Goal: Information Seeking & Learning: Check status

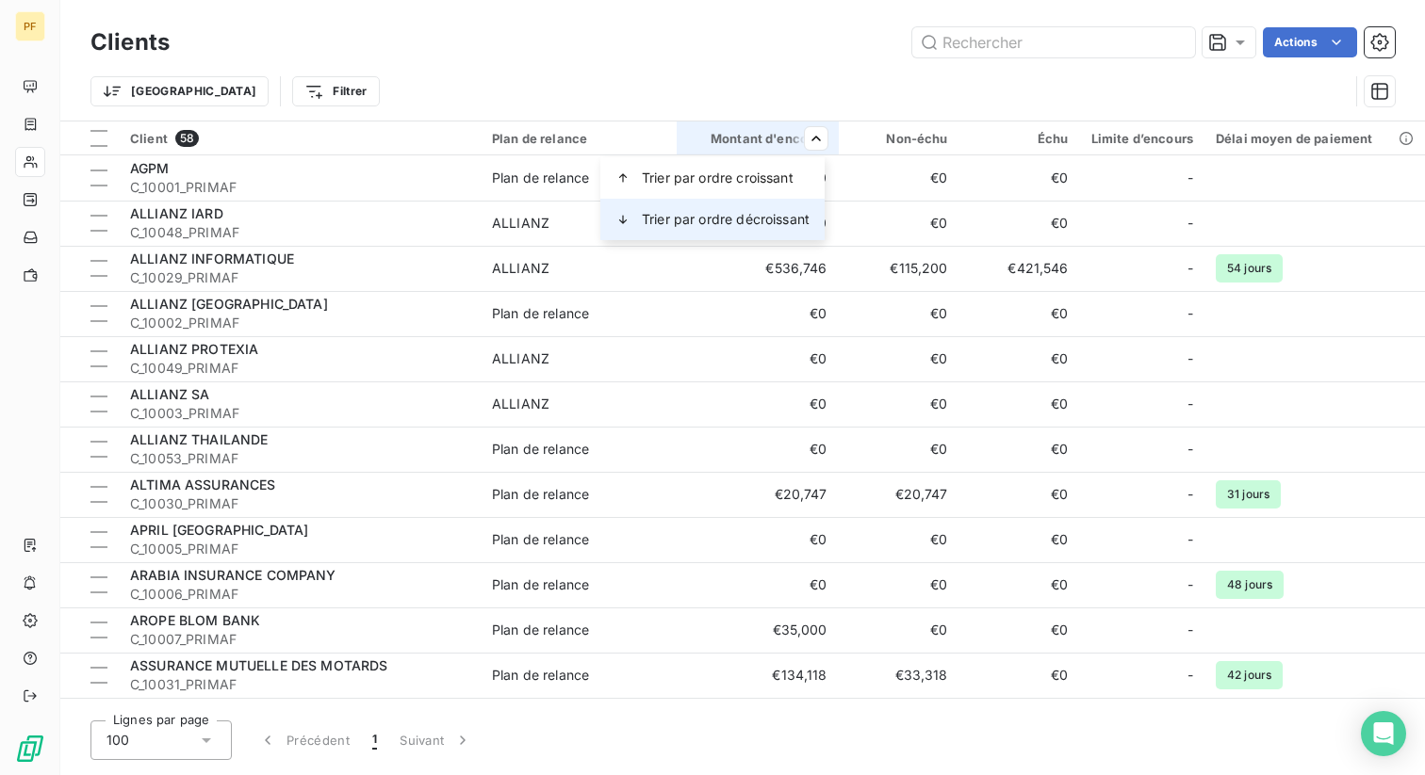
click at [755, 212] on span "Trier par ordre décroissant" at bounding box center [726, 219] width 168 height 19
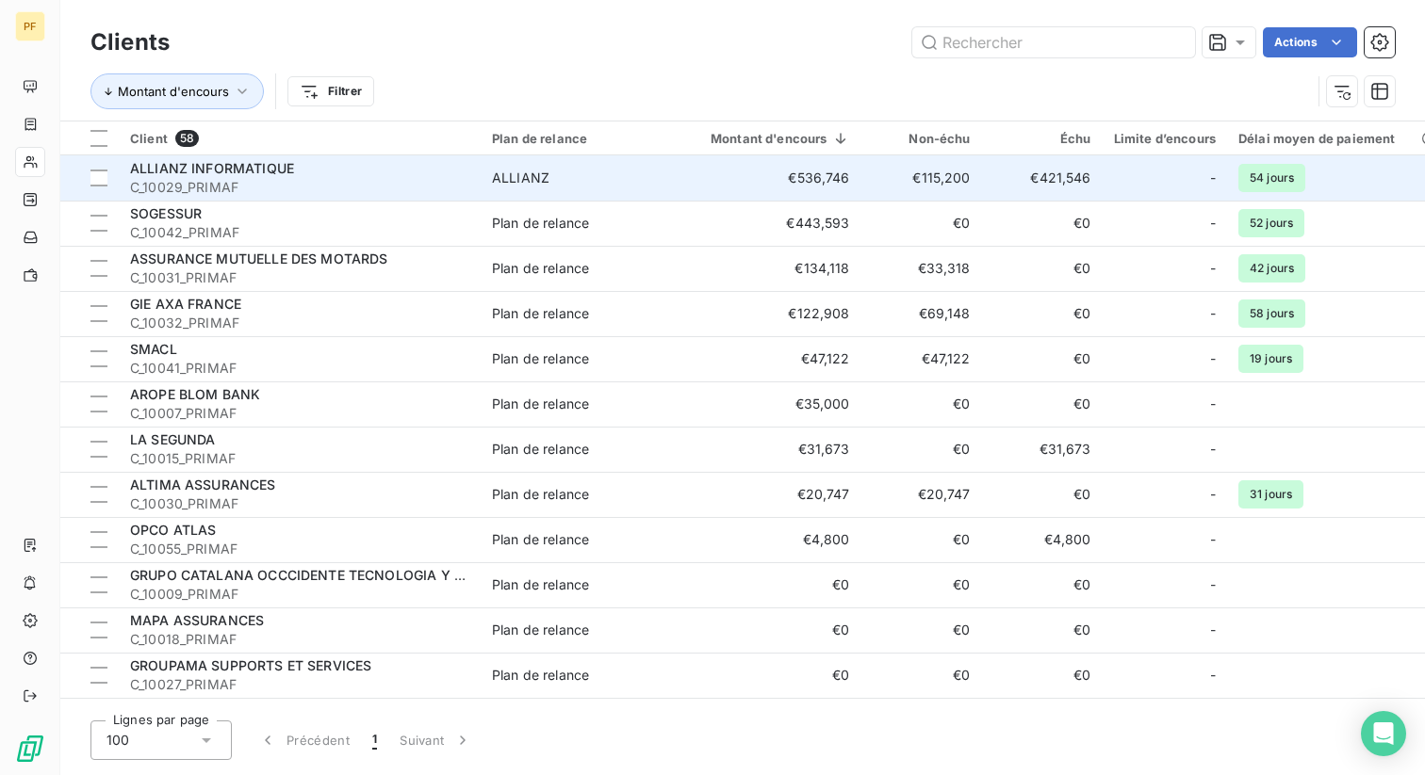
click at [302, 193] on span "C_10029_PRIMAF" at bounding box center [299, 187] width 339 height 19
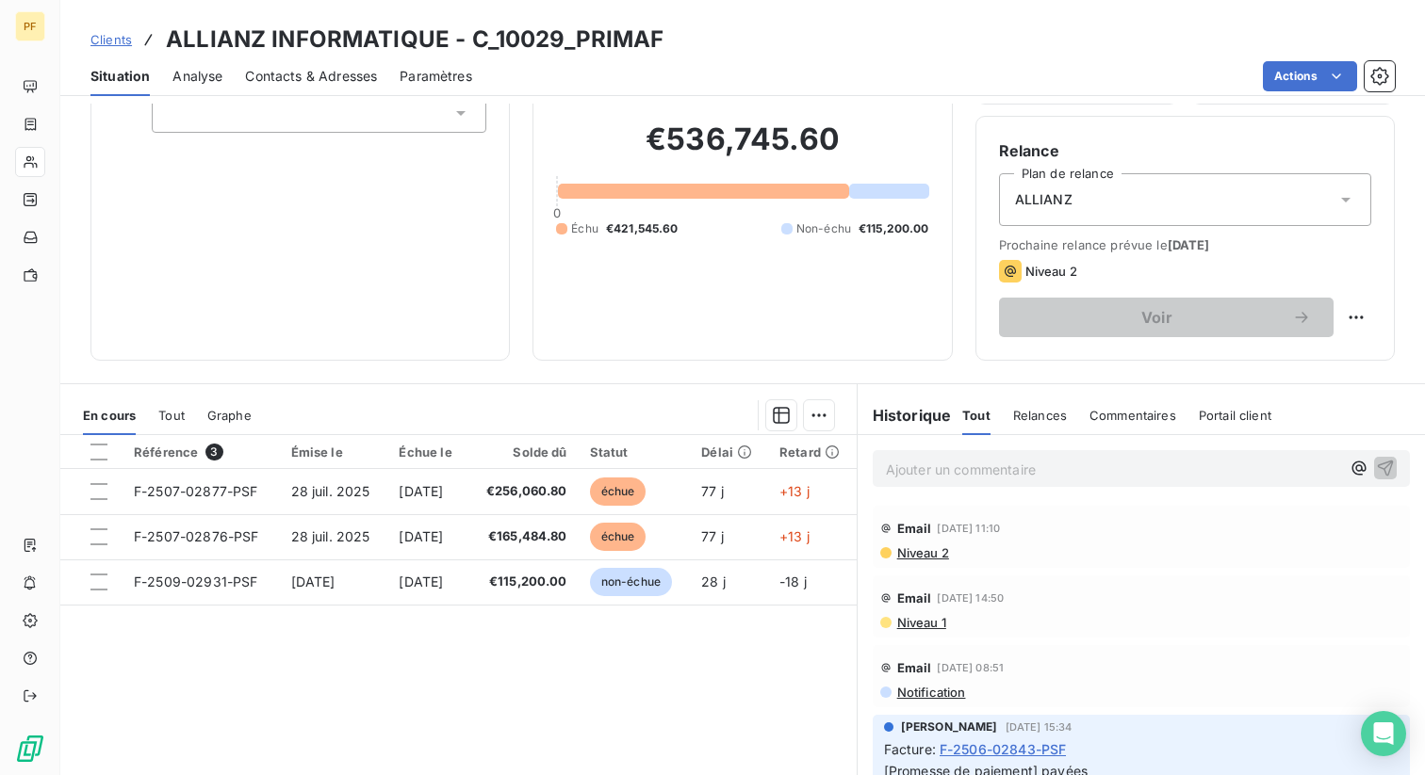
scroll to position [142, 0]
click at [572, 50] on h3 "ALLIANZ INFORMATIQUE - C_10029_PRIMAF" at bounding box center [415, 40] width 498 height 34
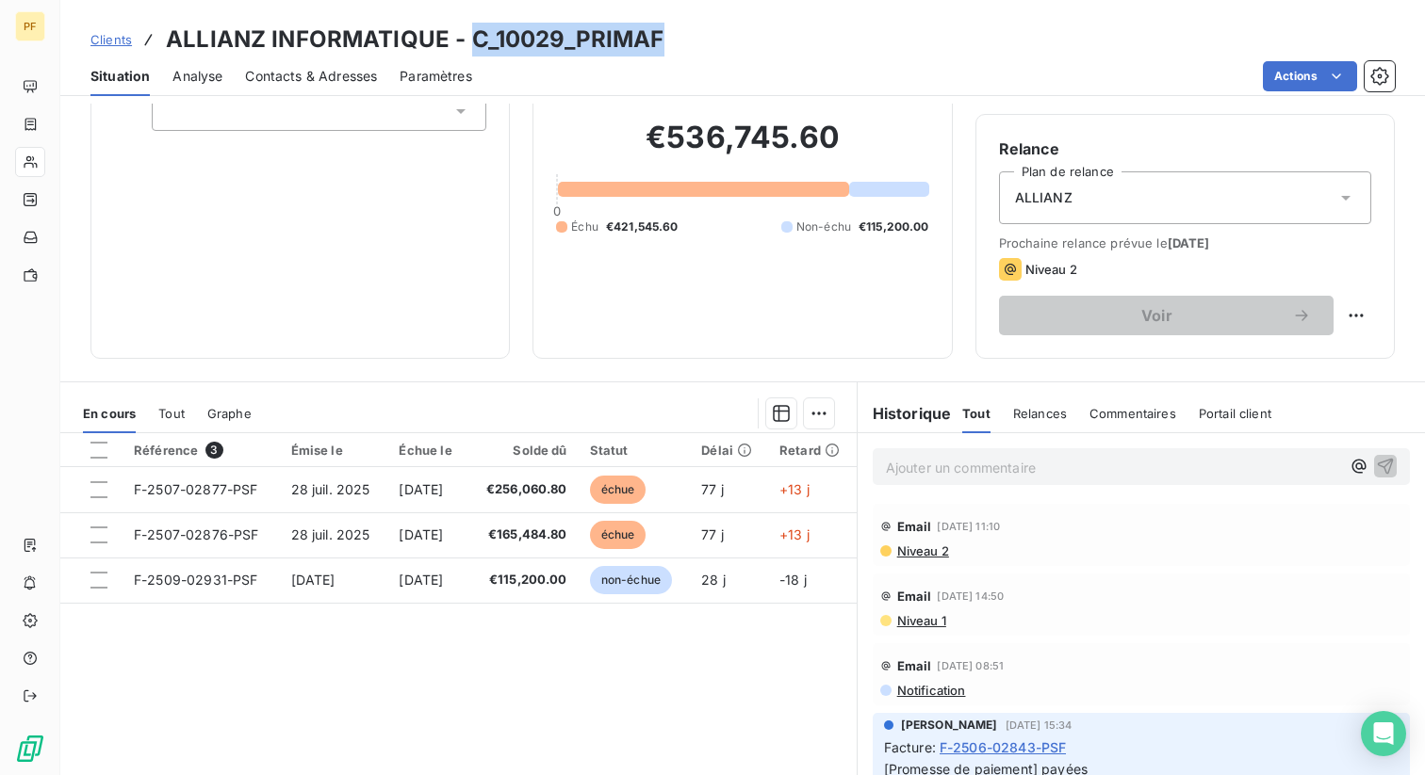
click at [572, 50] on h3 "ALLIANZ INFORMATIQUE - C_10029_PRIMAF" at bounding box center [415, 40] width 498 height 34
copy h3 "C_10029_PRIMAF"
click at [923, 549] on span "Niveau 2" at bounding box center [922, 551] width 54 height 15
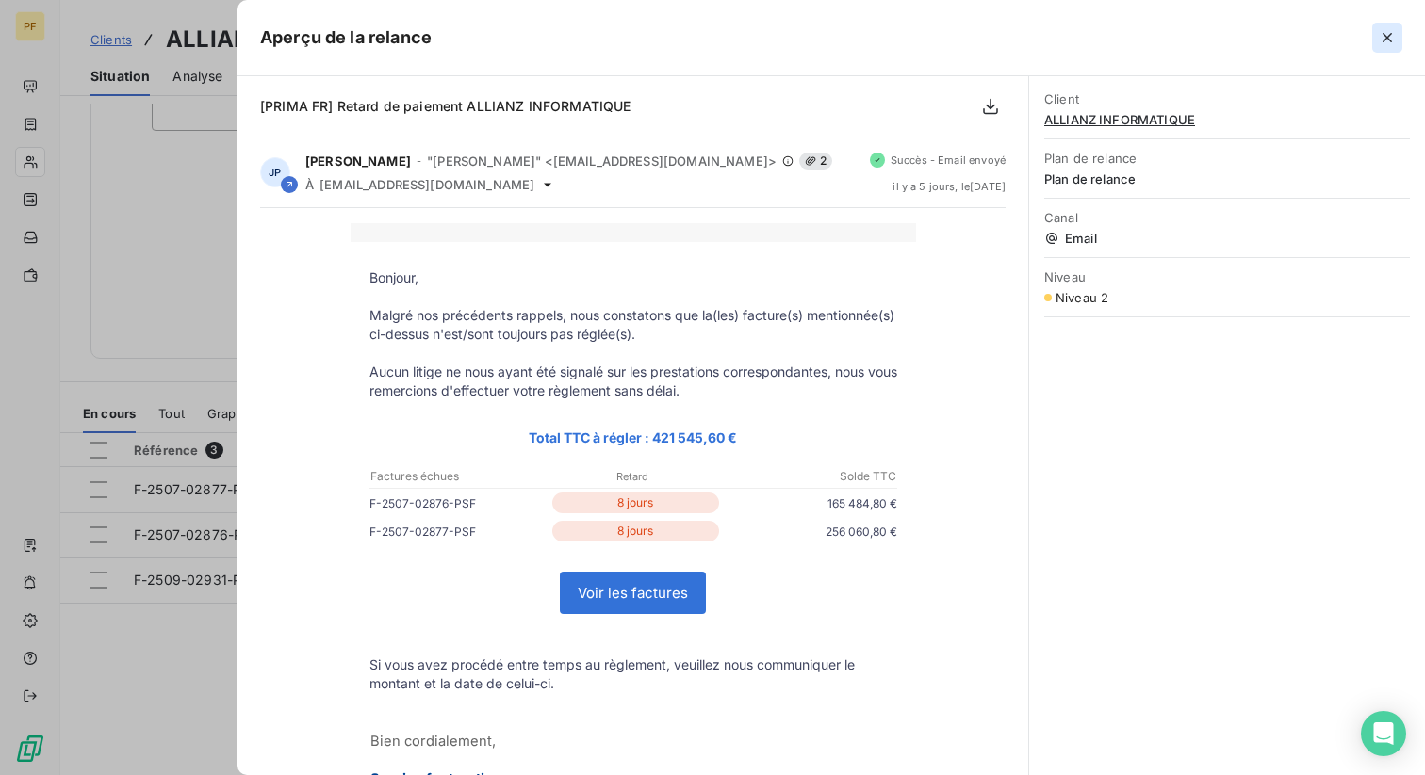
click at [1390, 34] on icon "button" at bounding box center [1386, 37] width 9 height 9
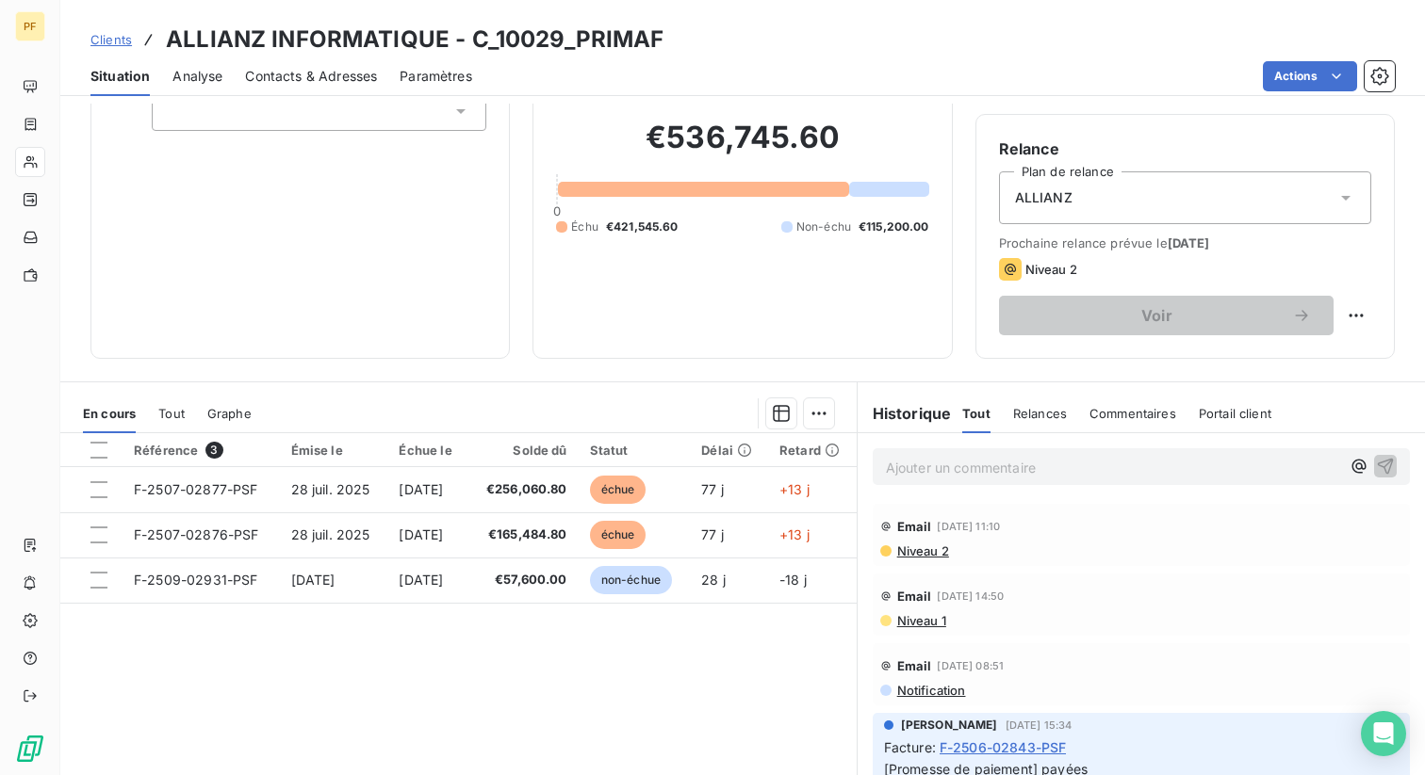
click at [627, 673] on div "Référence 3 Émise le Échue le Solde dû Statut Délai Retard F-2507-02877-PSF [DA…" at bounding box center [458, 614] width 796 height 363
click at [106, 36] on span "Clients" at bounding box center [110, 39] width 41 height 15
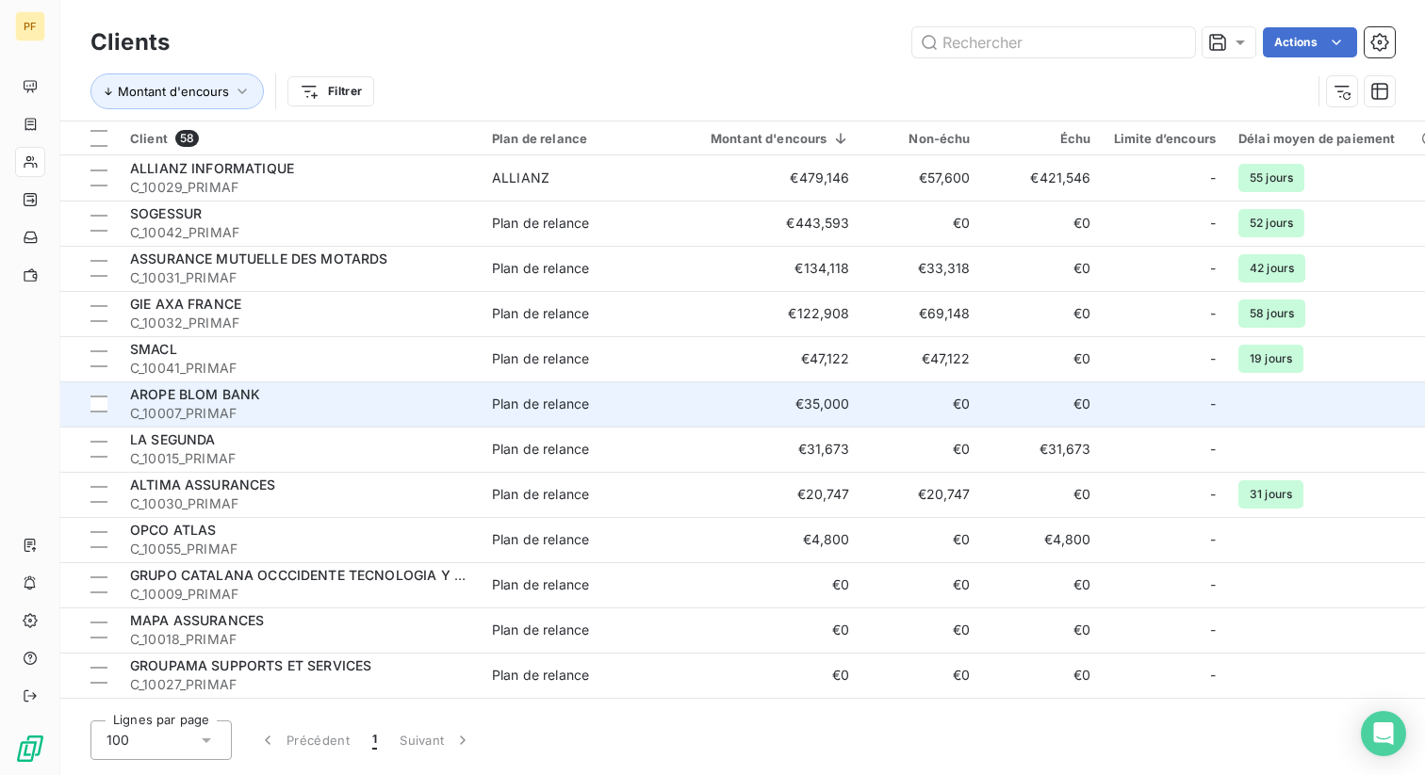
click at [892, 412] on td "€0" at bounding box center [921, 404] width 121 height 45
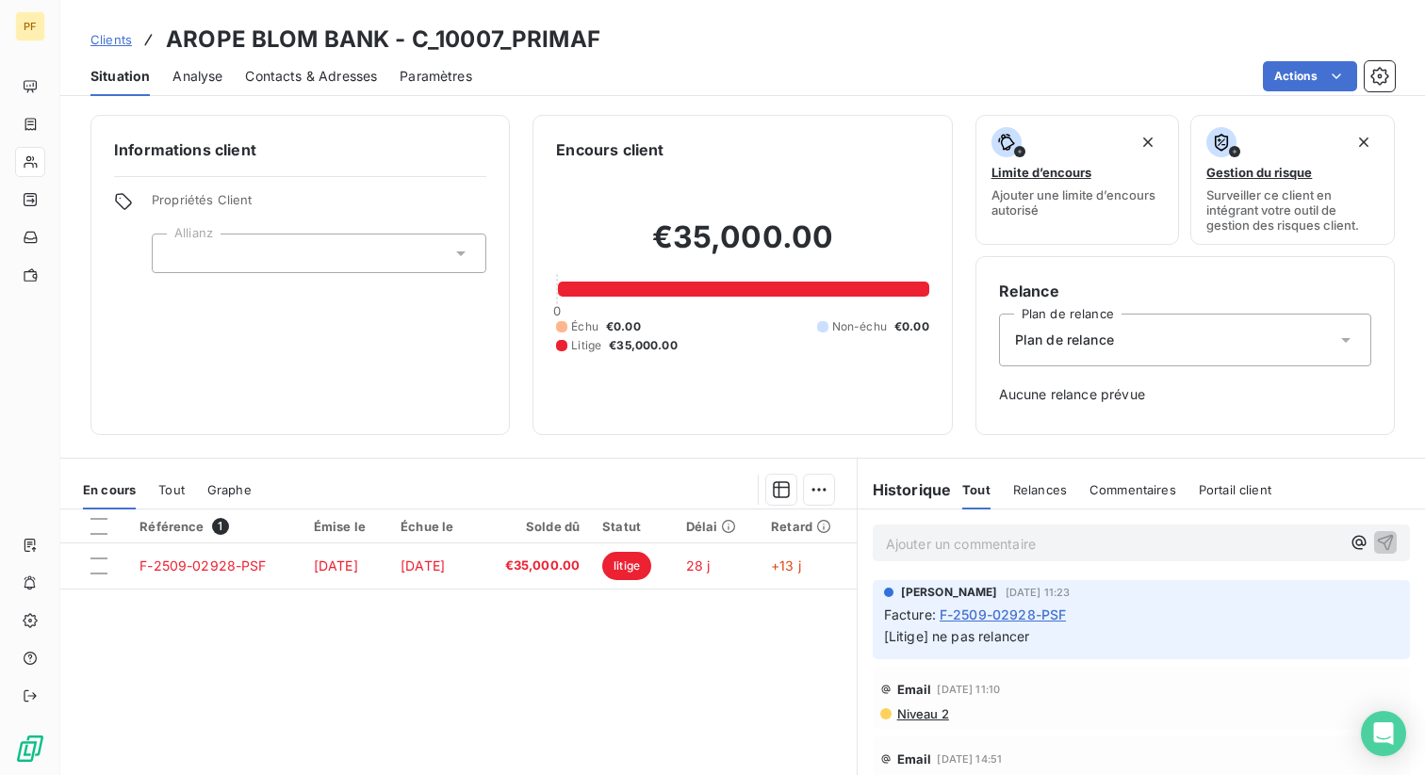
click at [506, 30] on h3 "AROPE BLOM BANK - C_10007_PRIMAF" at bounding box center [383, 40] width 434 height 34
copy h3 "C_10007_PRIMAF"
click at [112, 42] on span "Clients" at bounding box center [110, 39] width 41 height 15
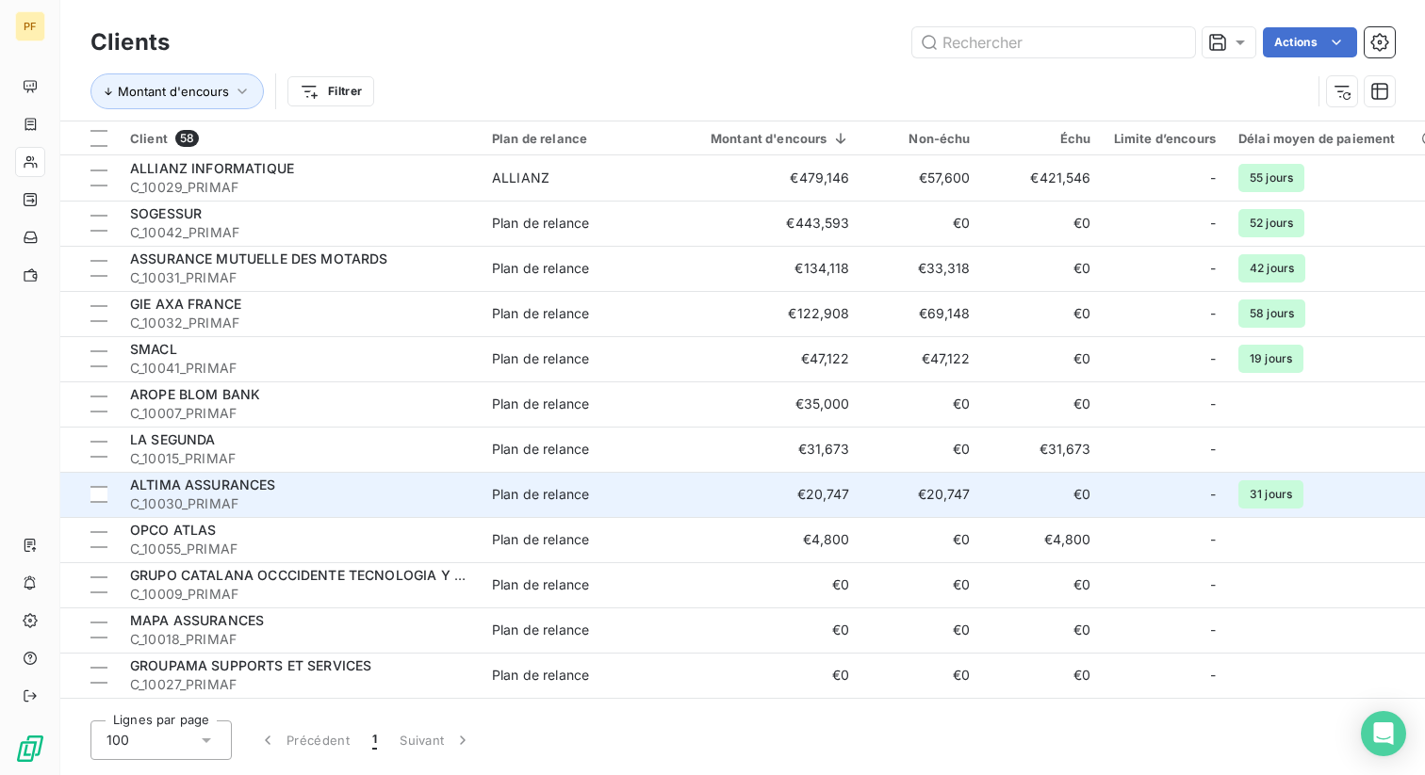
click at [298, 487] on div "ALTIMA ASSURANCES" at bounding box center [299, 485] width 339 height 19
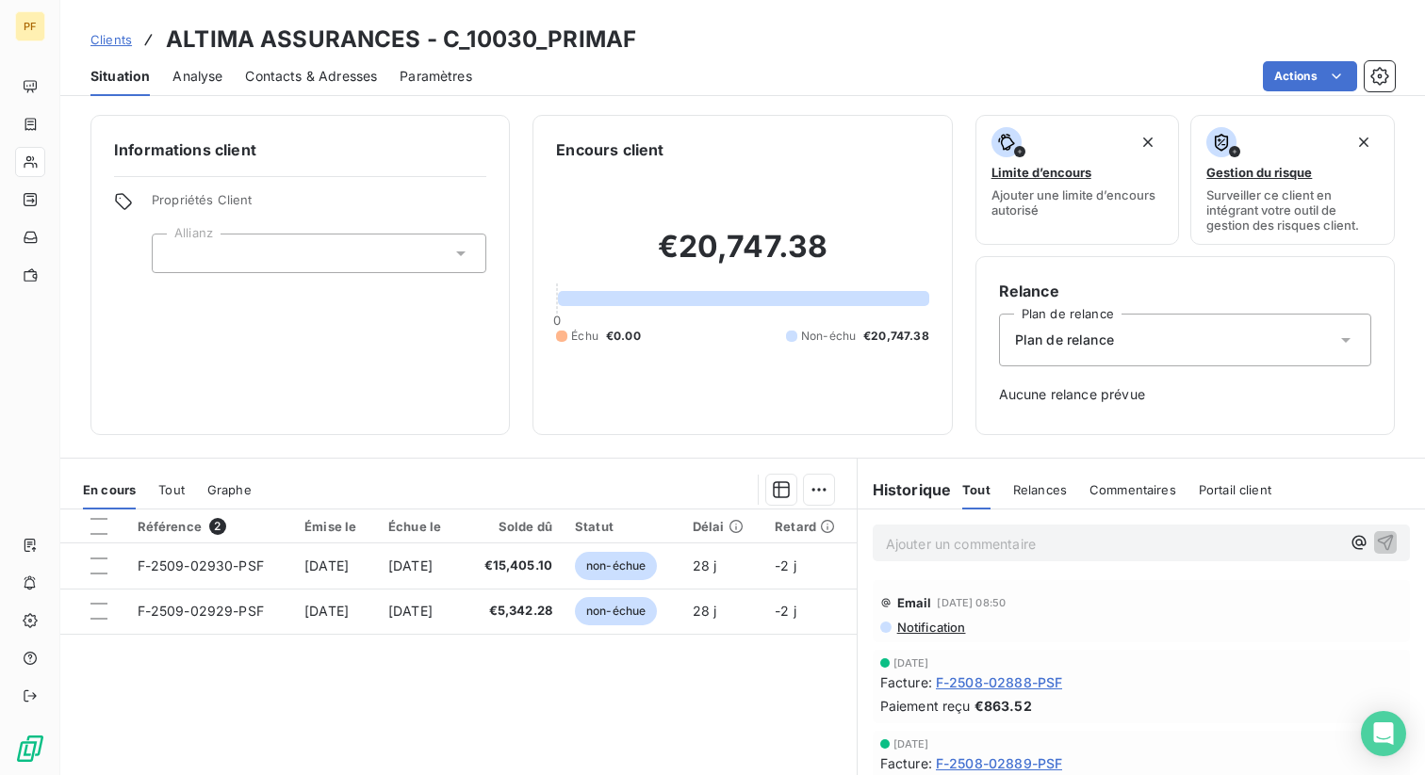
click at [532, 46] on h3 "ALTIMA ASSURANCES - C_10030_PRIMAF" at bounding box center [401, 40] width 470 height 34
copy h3 "C_10030_PRIMAF"
click at [591, 696] on div "Référence 2 Émise le Échue le Solde dû Statut Délai Retard F-2509-02930-PSF [DA…" at bounding box center [458, 691] width 796 height 363
click at [558, 38] on h3 "ALTIMA ASSURANCES - C_10030_PRIMAF" at bounding box center [401, 40] width 470 height 34
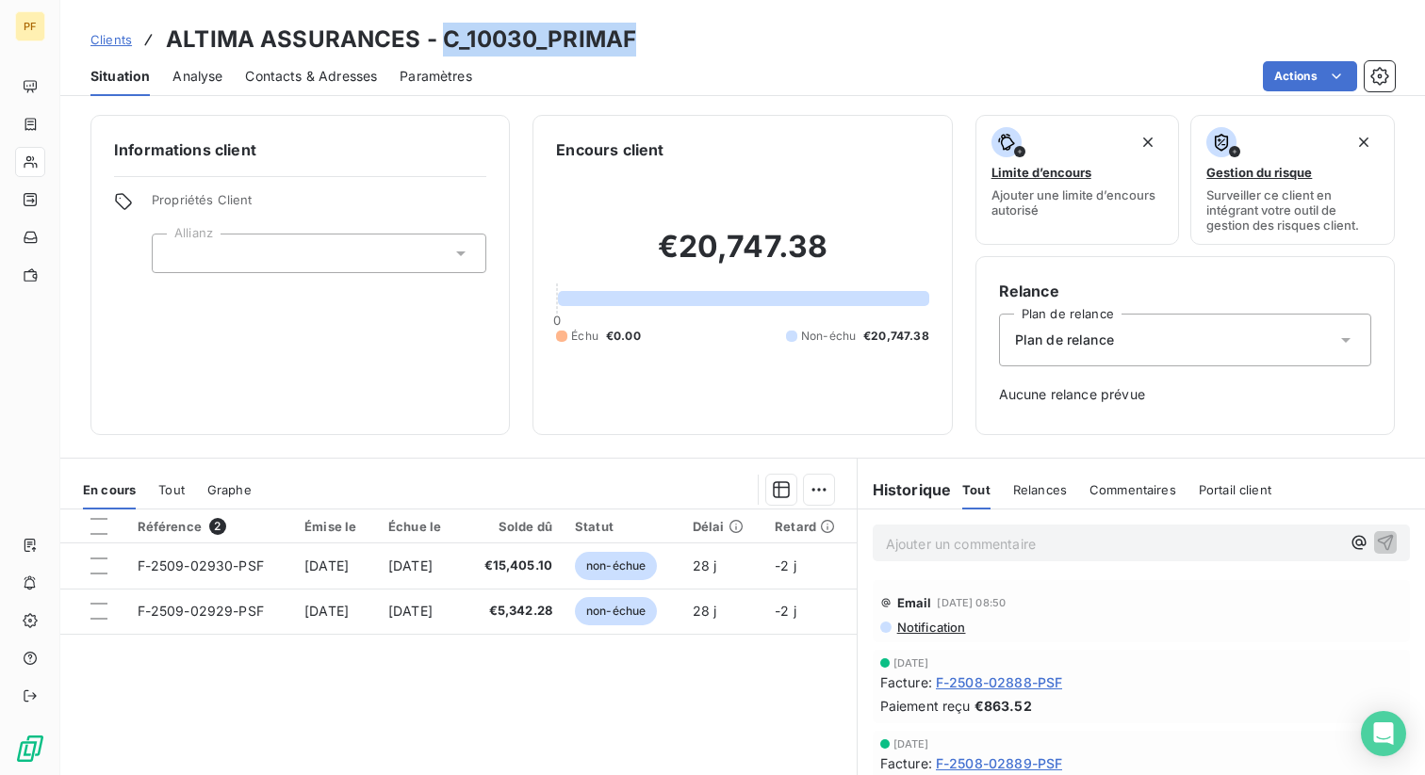
click at [558, 38] on h3 "ALTIMA ASSURANCES - C_10030_PRIMAF" at bounding box center [401, 40] width 470 height 34
copy h3 "C_10030_PRIMAF"
click at [558, 711] on div "Référence 2 Émise le Échue le Solde dû Statut Délai Retard F-2509-02930-PSF [DA…" at bounding box center [458, 691] width 796 height 363
click at [116, 41] on span "Clients" at bounding box center [110, 39] width 41 height 15
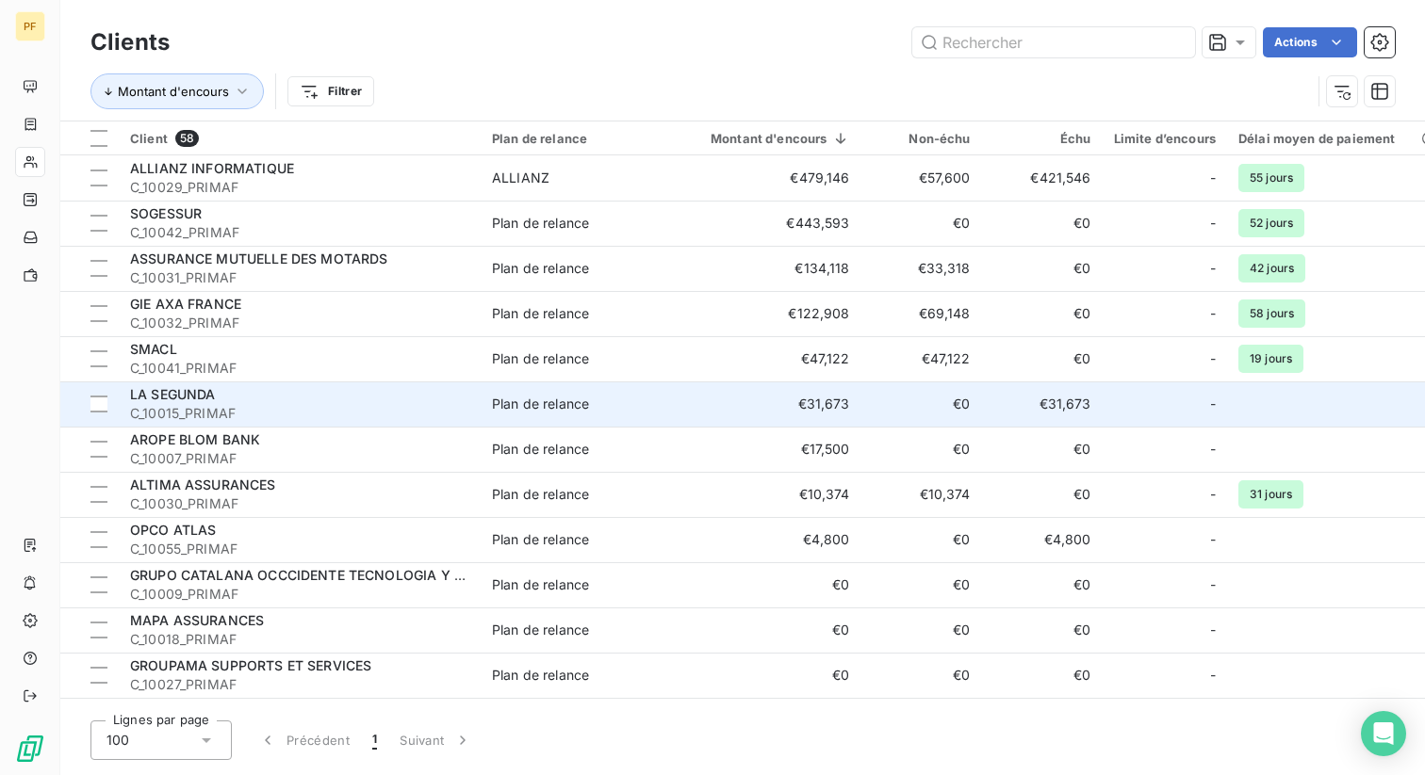
click at [262, 414] on span "C_10015_PRIMAF" at bounding box center [299, 413] width 339 height 19
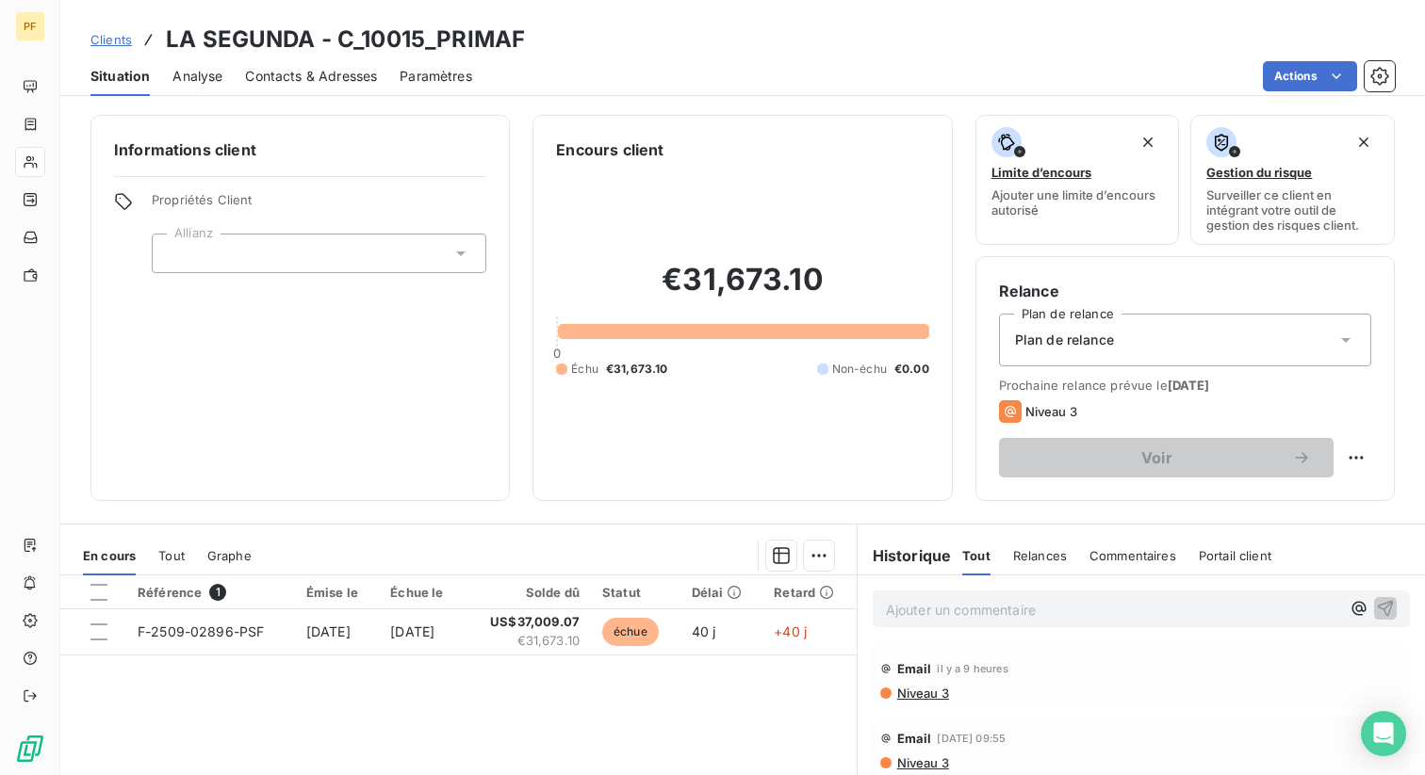
click at [417, 42] on h3 "LA SEGUNDA - C_10015_PRIMAF" at bounding box center [345, 40] width 359 height 34
copy h3 "C_10015_PRIMAF"
click at [116, 34] on span "Clients" at bounding box center [110, 39] width 41 height 15
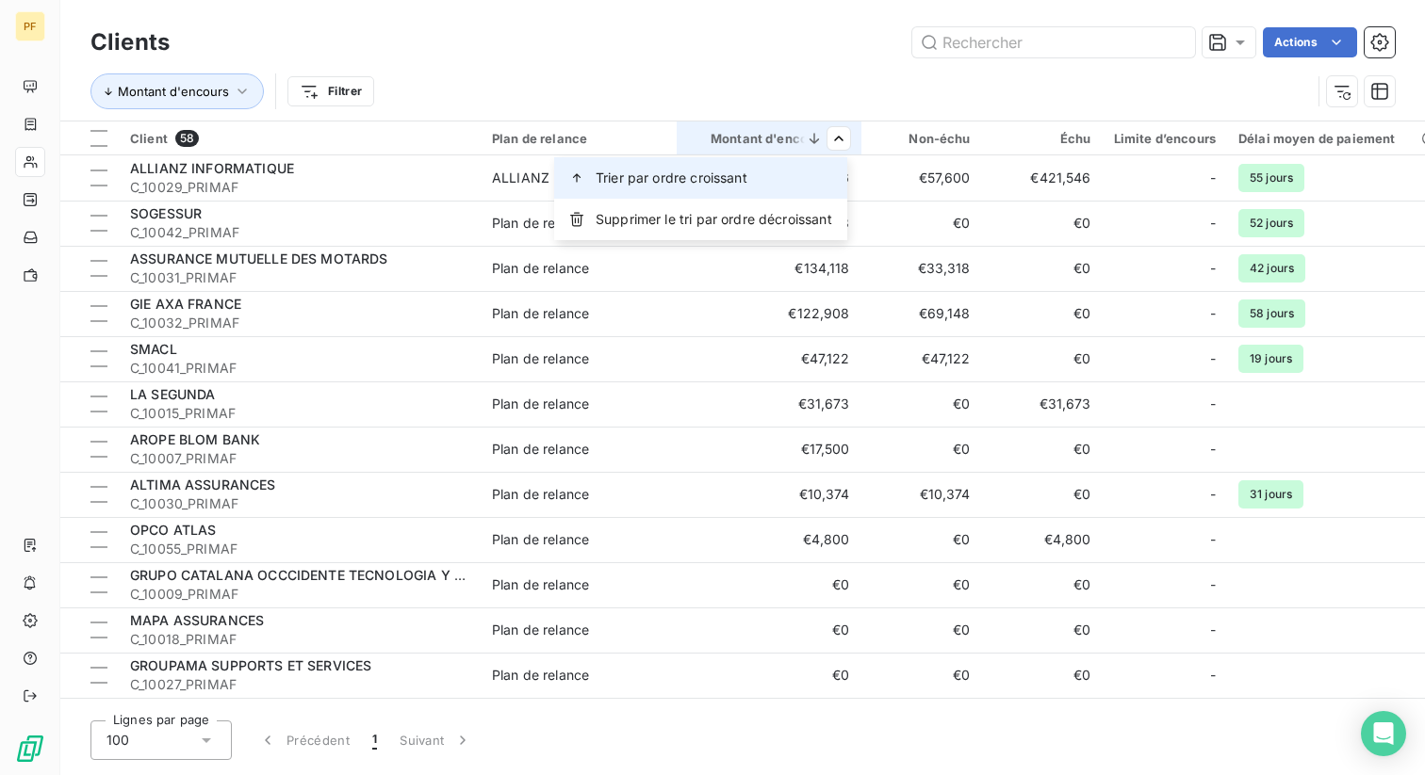
click at [766, 176] on div "Trier par ordre croissant" at bounding box center [700, 177] width 293 height 41
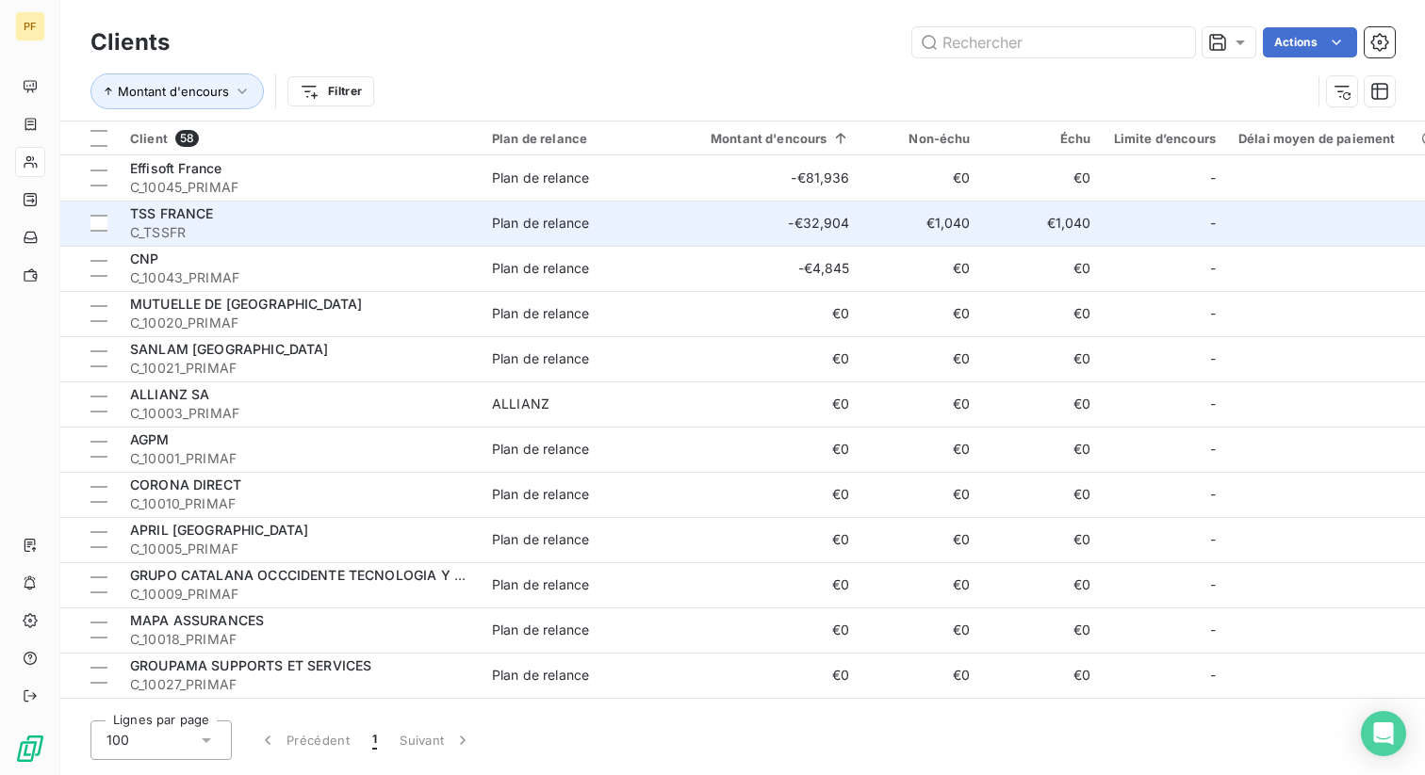
click at [724, 227] on td "-€32,904" at bounding box center [768, 223] width 185 height 45
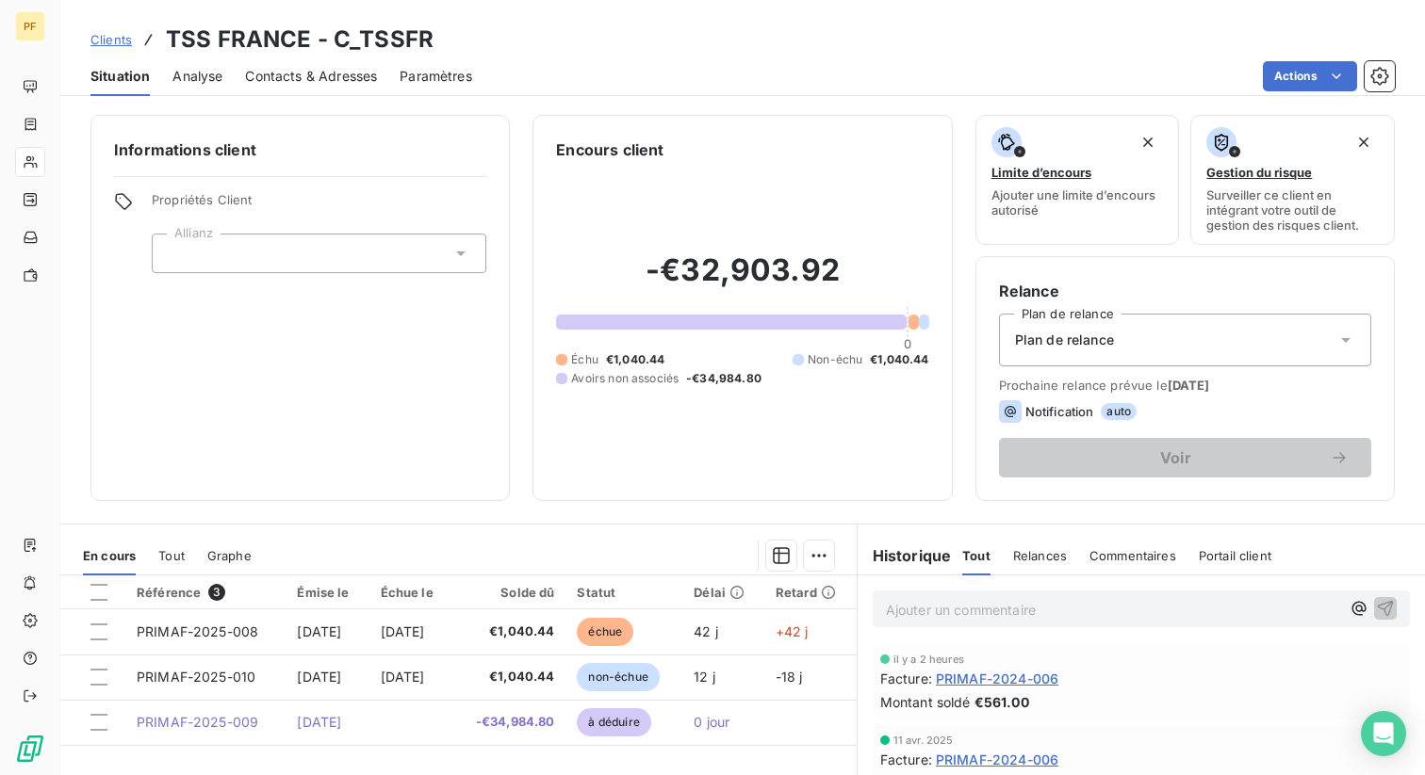
click at [404, 39] on h3 "TSS FRANCE - C_TSSFR" at bounding box center [300, 40] width 268 height 34
copy h3 "C_TSSFR"
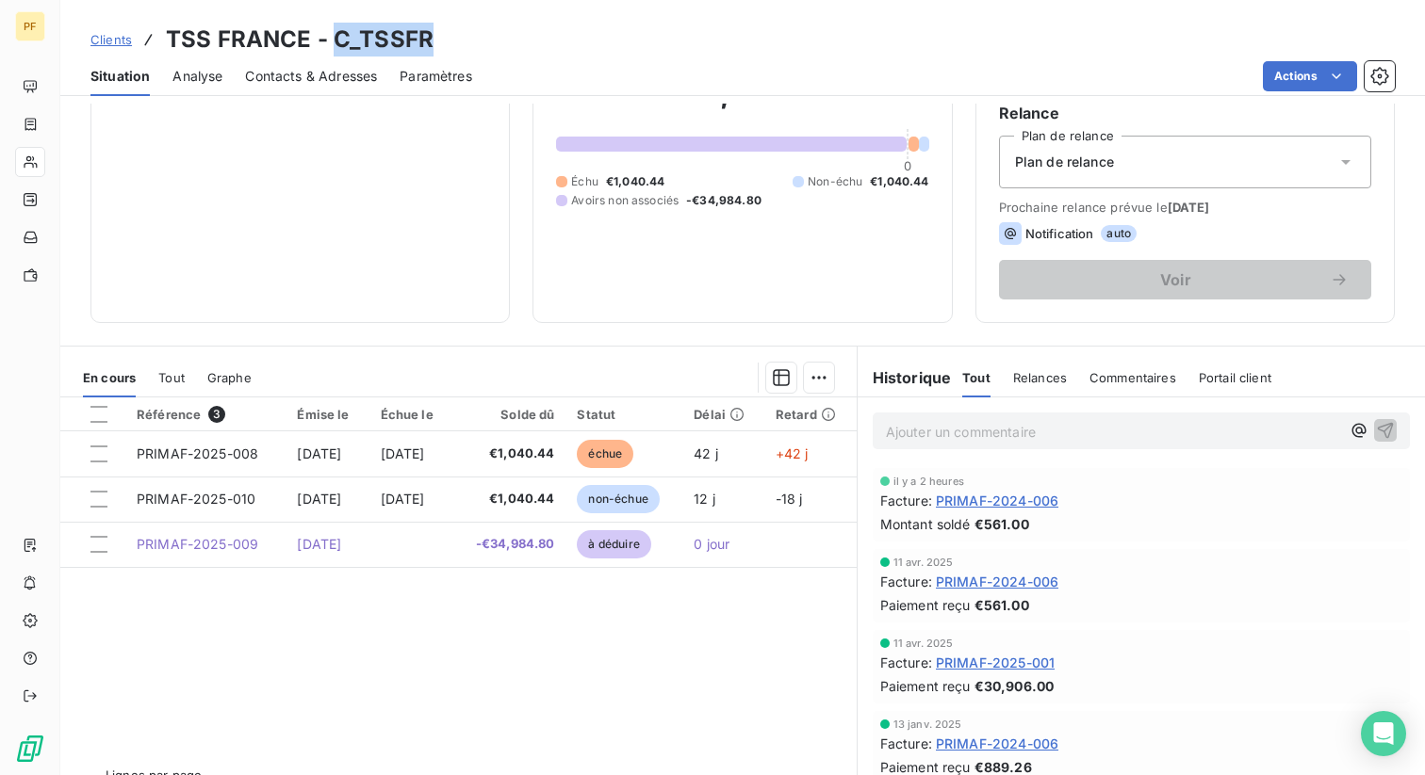
scroll to position [180, 0]
click at [171, 373] on span "Tout" at bounding box center [171, 375] width 26 height 15
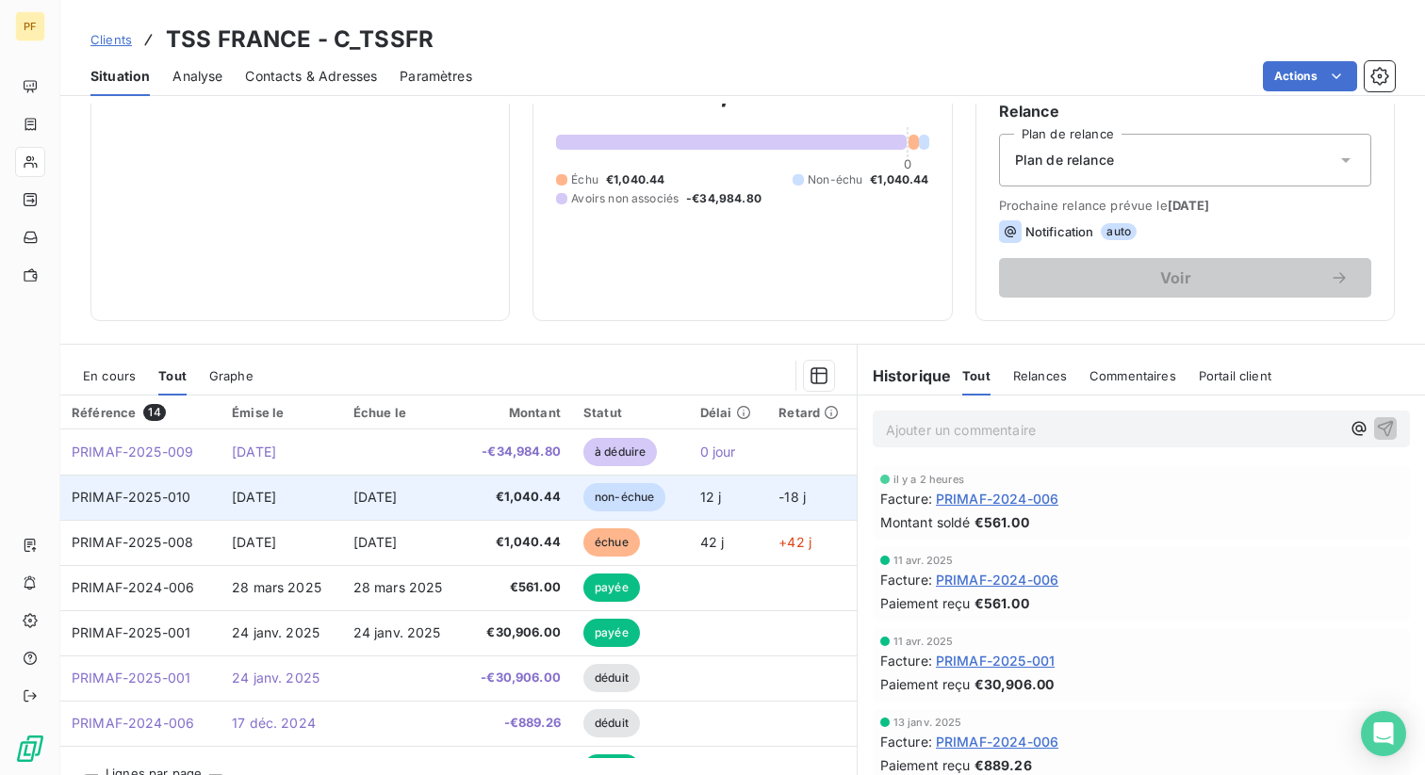
click at [485, 501] on span "€1,040.44" at bounding box center [517, 497] width 88 height 19
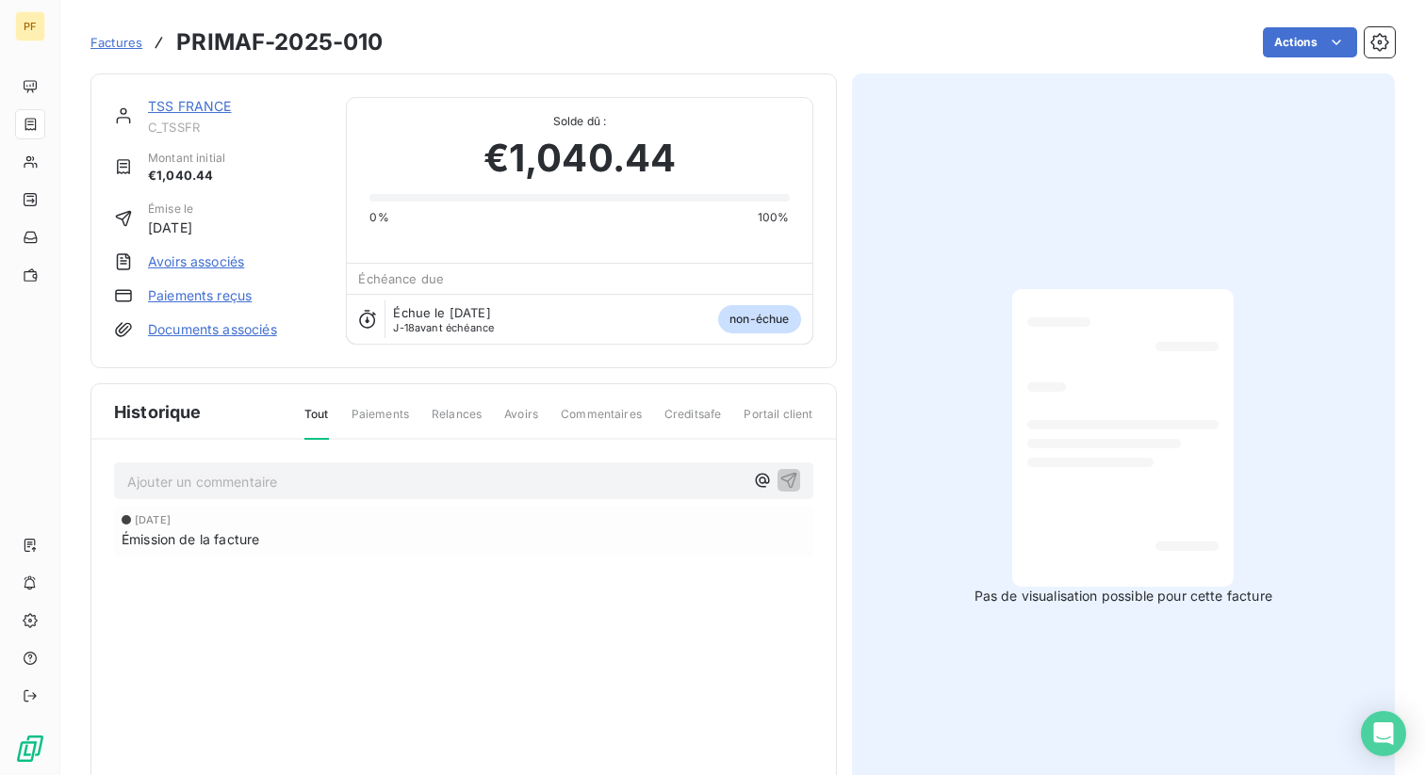
click at [289, 40] on h3 "PRIMAF-2025-010" at bounding box center [279, 42] width 206 height 34
click at [260, 51] on h3 "PRIMAF-2025-010" at bounding box center [279, 42] width 206 height 34
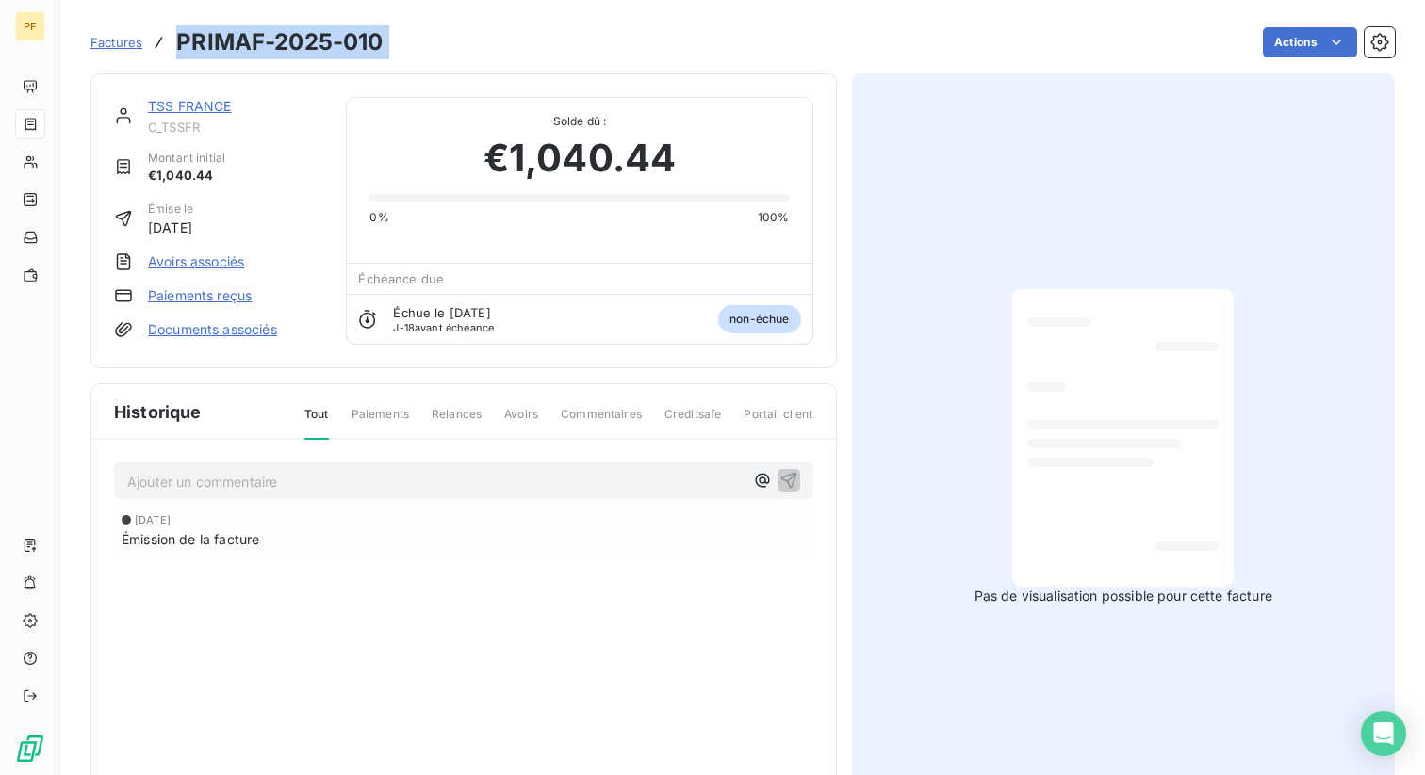
click at [260, 51] on h3 "PRIMAF-2025-010" at bounding box center [279, 42] width 206 height 34
click at [125, 46] on span "Factures" at bounding box center [116, 42] width 52 height 15
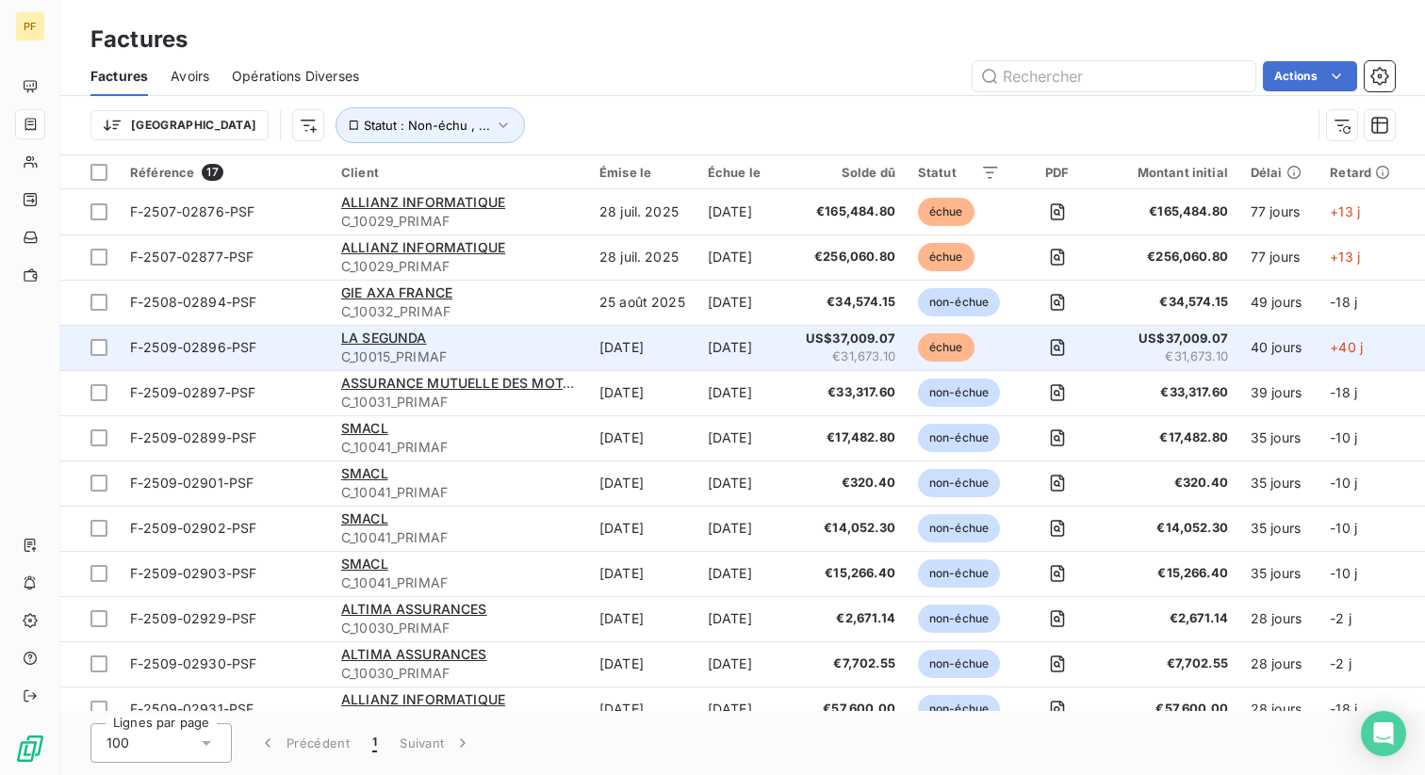
click at [529, 342] on div "LA SEGUNDA" at bounding box center [459, 338] width 236 height 19
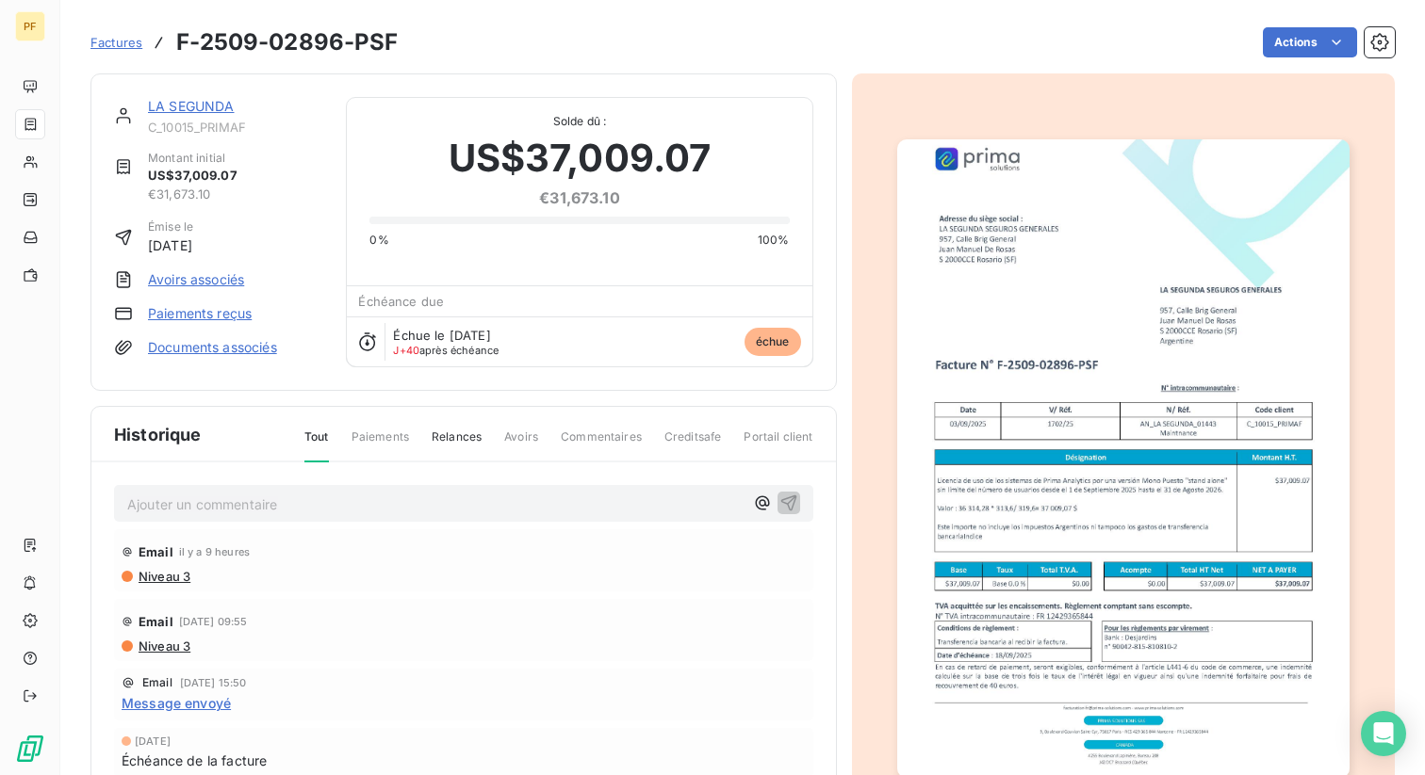
click at [203, 124] on span "C_10015_PRIMAF" at bounding box center [235, 127] width 175 height 15
copy span "C_10015_PRIMAF"
drag, startPoint x: 174, startPoint y: 39, endPoint x: 464, endPoint y: 39, distance: 290.2
click at [464, 39] on div "Factures F-2509-02896-PSF Actions" at bounding box center [742, 43] width 1304 height 40
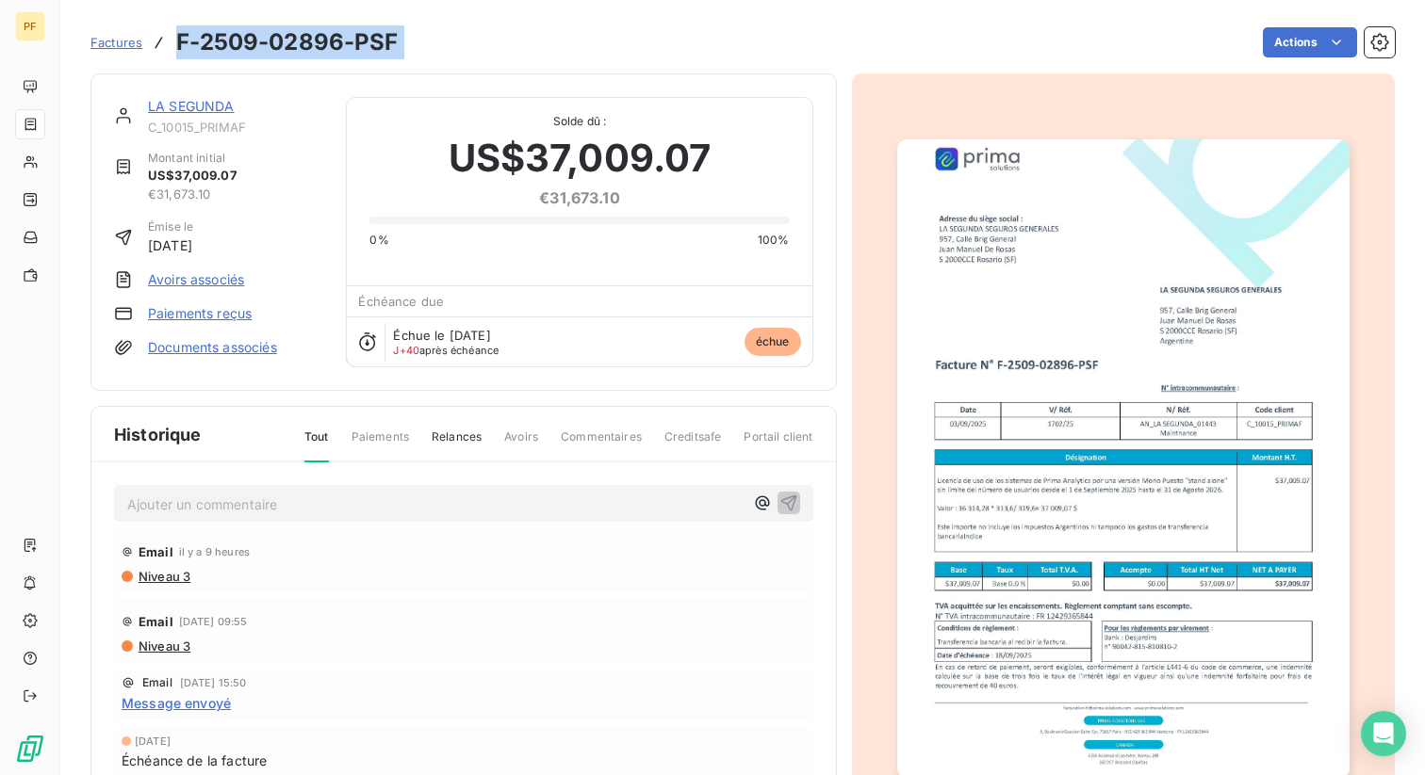
copy section "F-2509-02896-PSF Actions"
click at [205, 110] on link "LA SEGUNDA" at bounding box center [191, 106] width 87 height 16
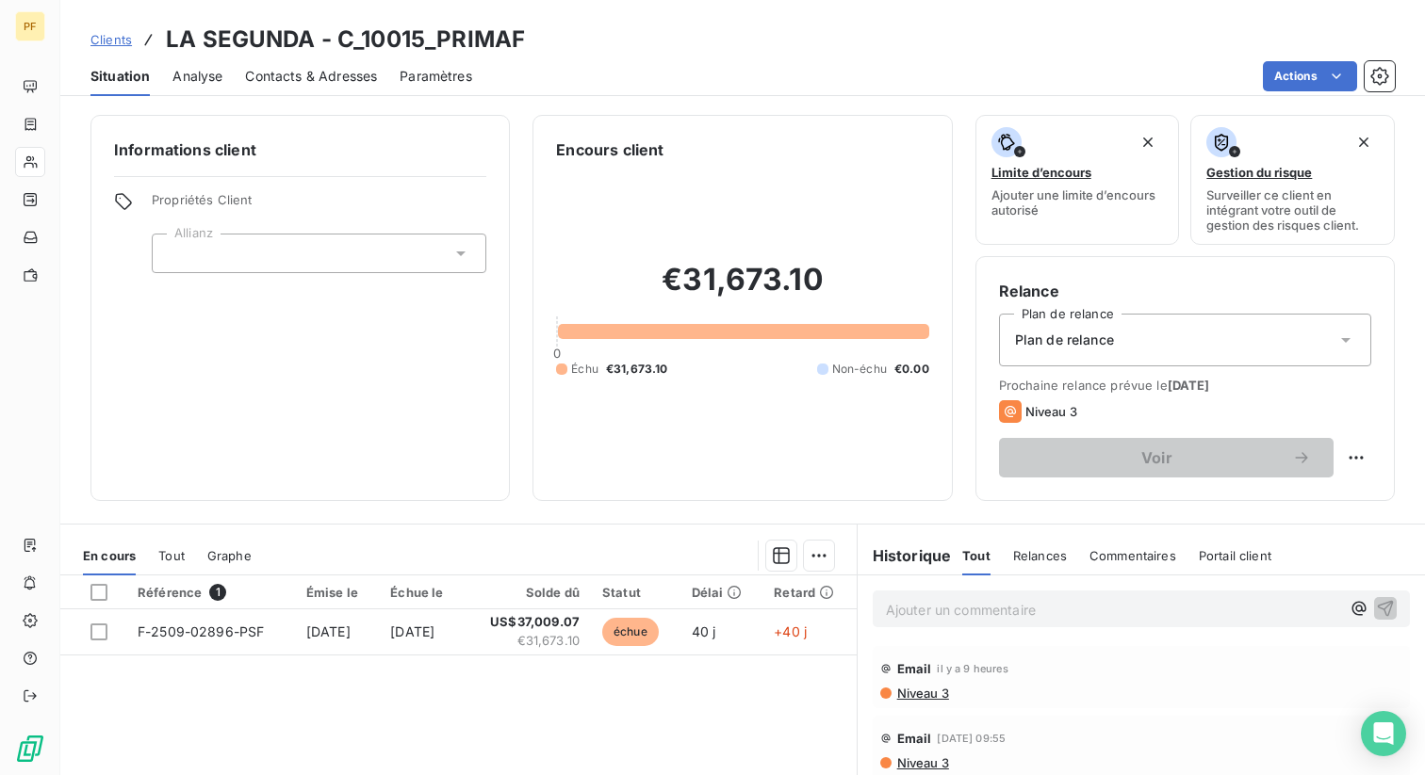
click at [173, 556] on span "Tout" at bounding box center [171, 555] width 26 height 15
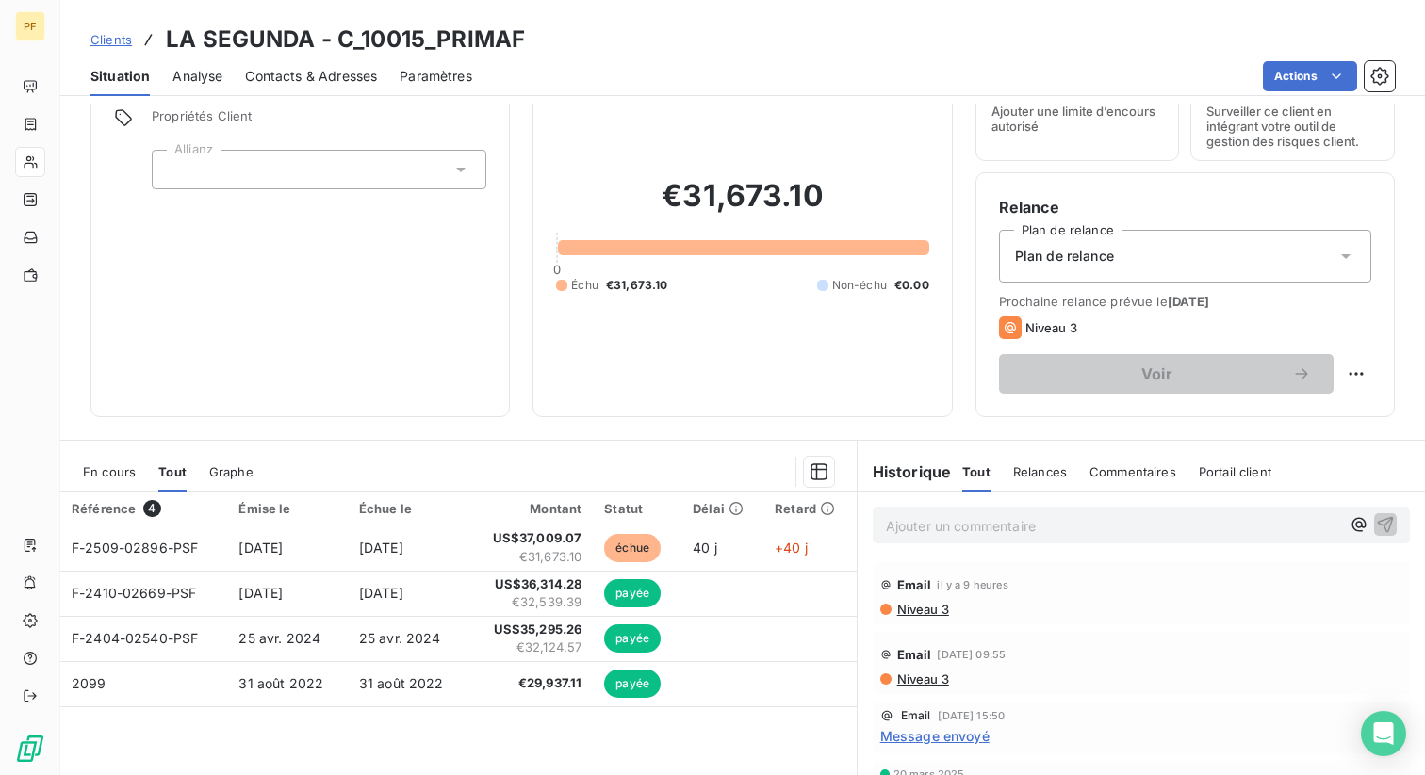
scroll to position [220, 0]
